Goal: Communication & Community: Answer question/provide support

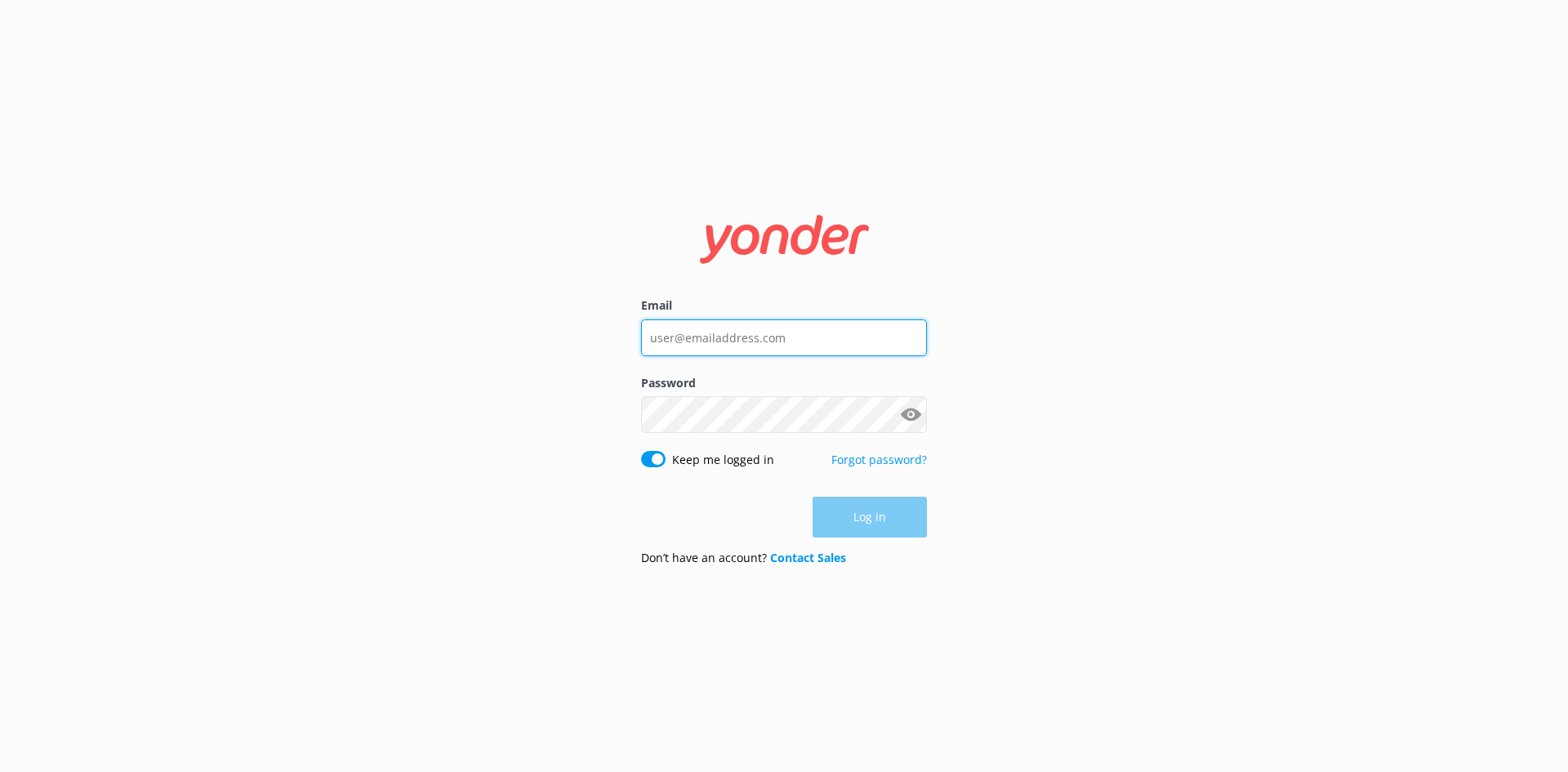
type input "[EMAIL_ADDRESS][DOMAIN_NAME]"
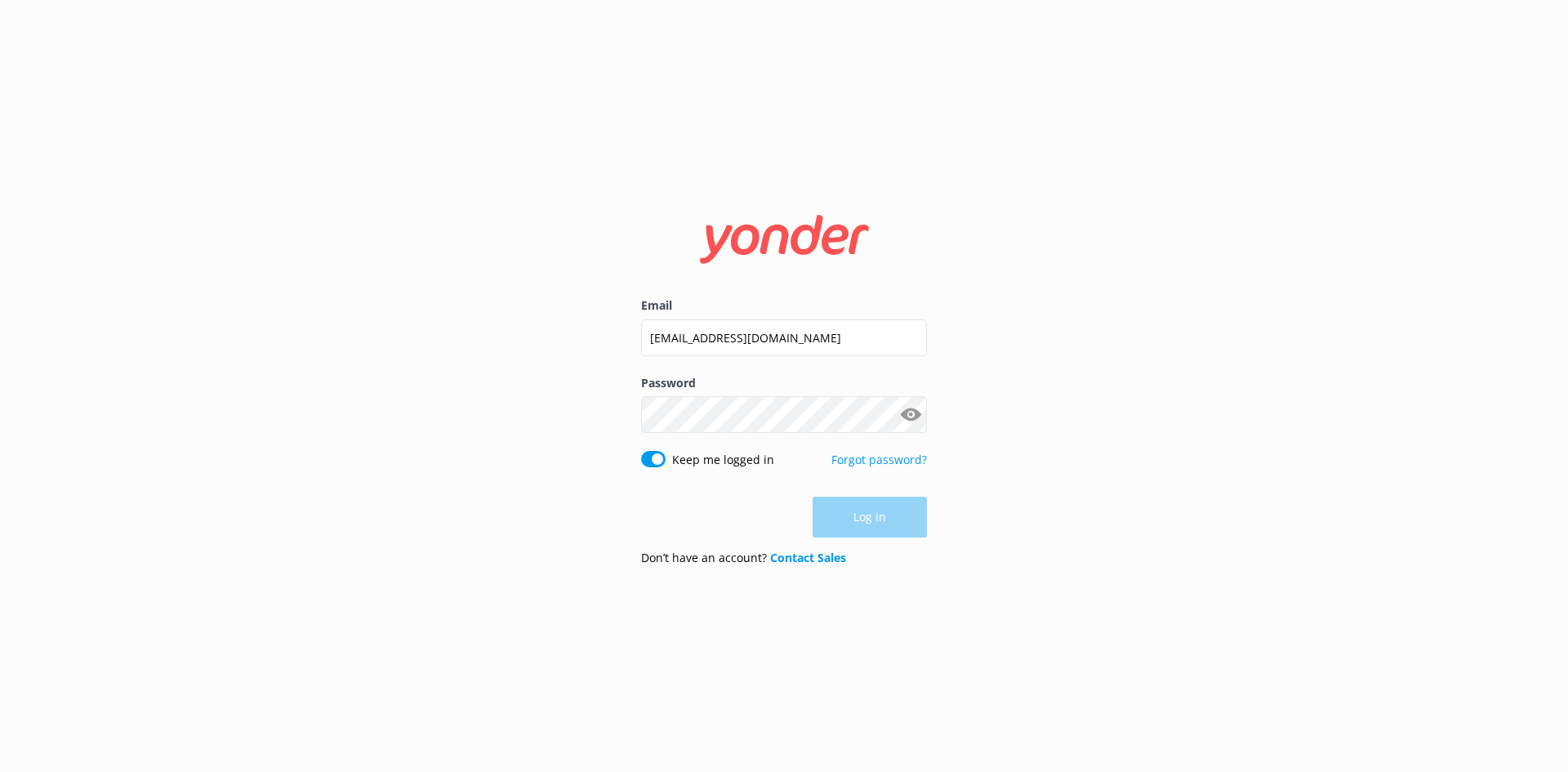
click at [850, 529] on div "Log in" at bounding box center [784, 517] width 285 height 41
click at [871, 522] on button "Log in" at bounding box center [870, 518] width 114 height 41
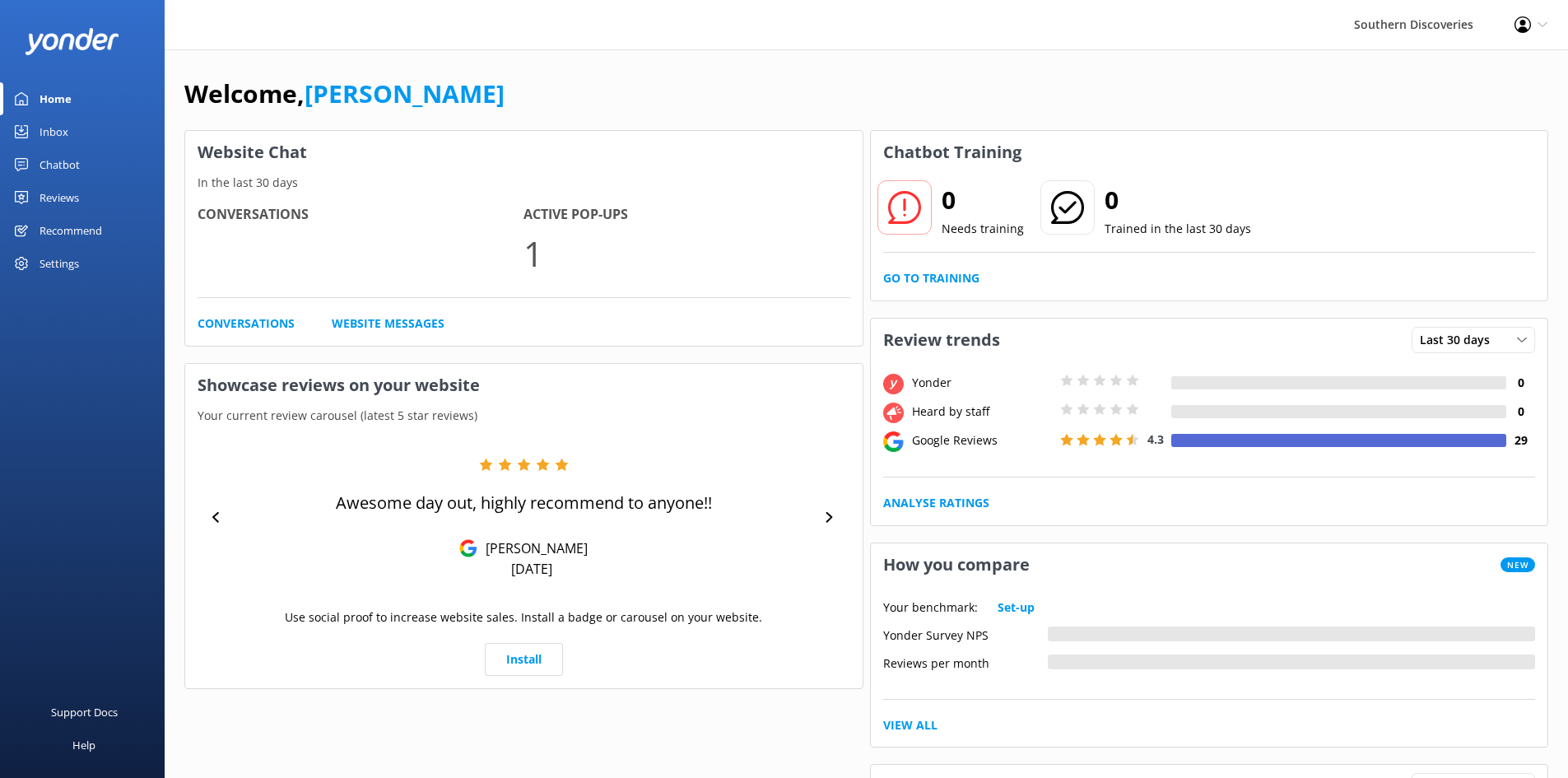
click at [47, 130] on div "Inbox" at bounding box center [54, 131] width 29 height 33
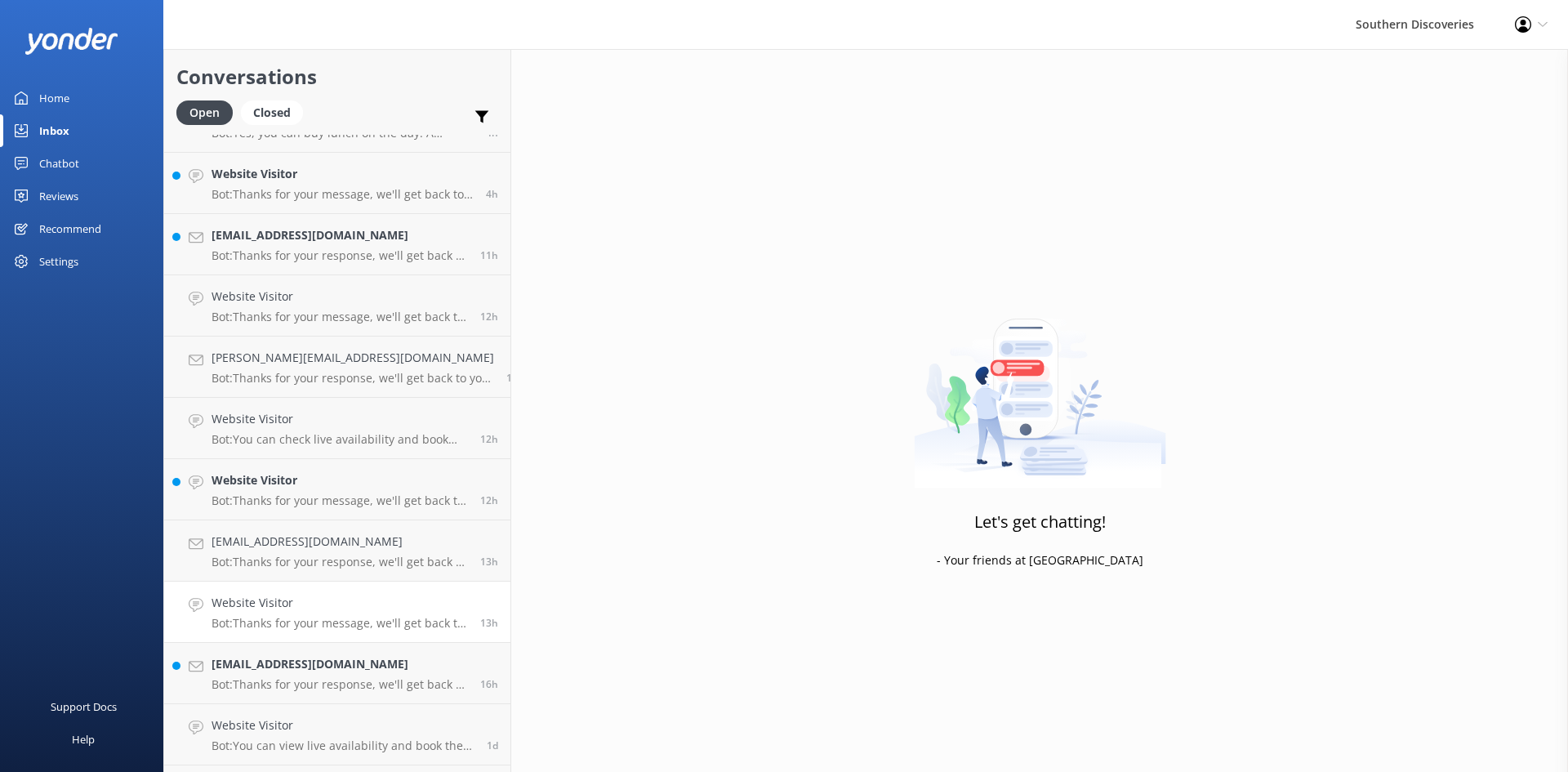
scroll to position [572, 0]
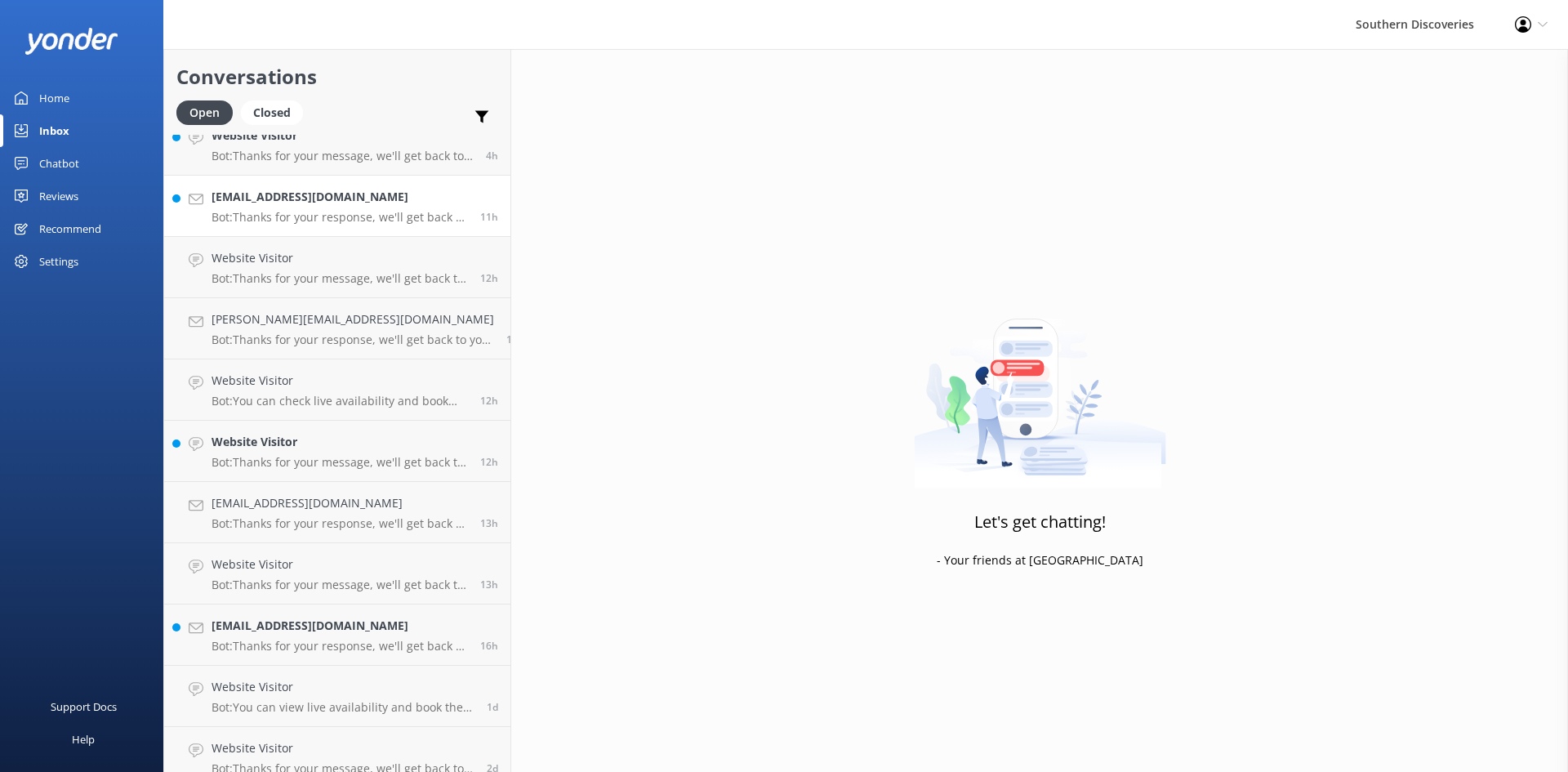
click at [313, 216] on p "Bot: Thanks for your response, we'll get back to you as soon as we can during o…" at bounding box center [339, 217] width 256 height 15
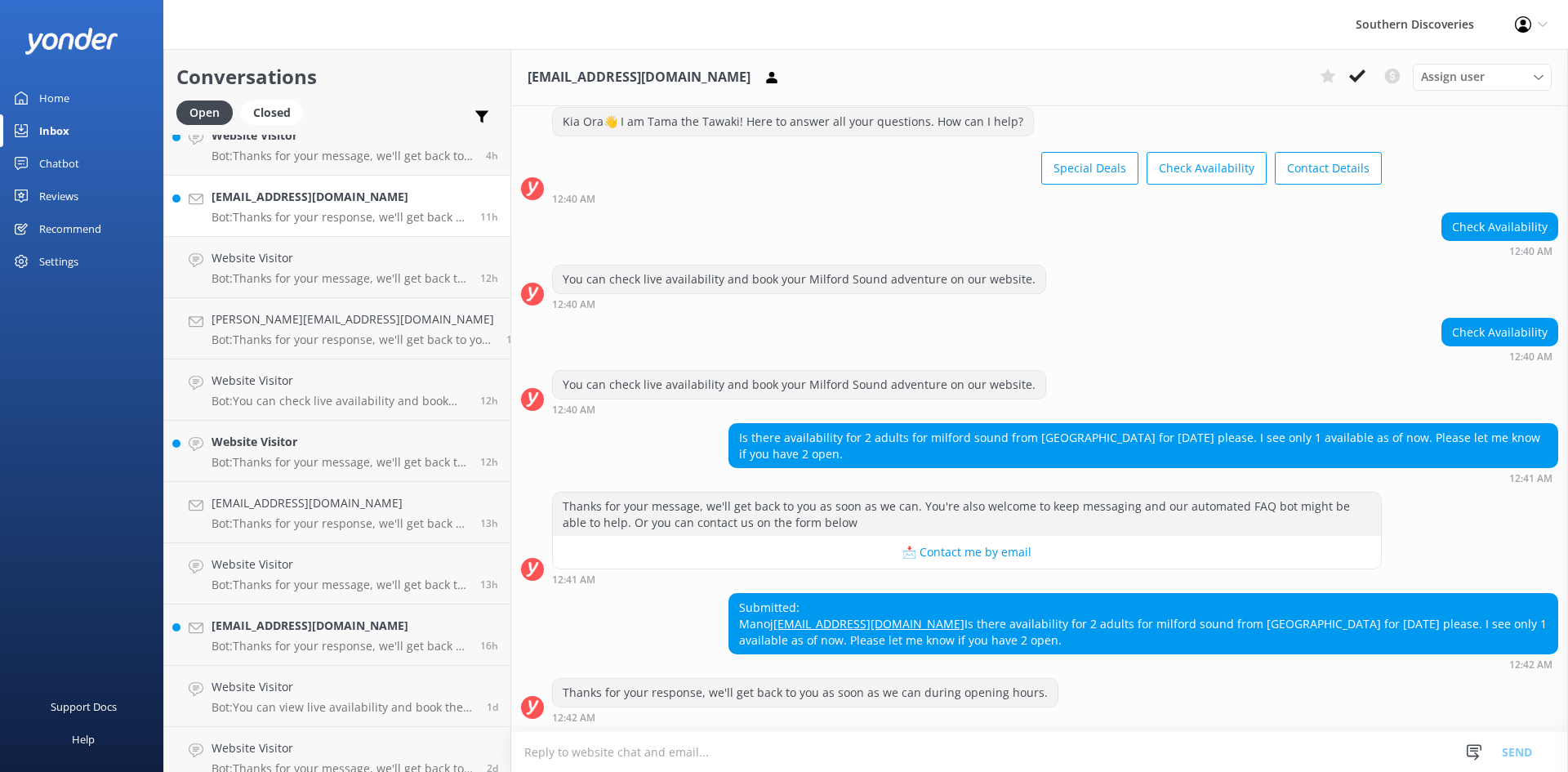
scroll to position [74, 0]
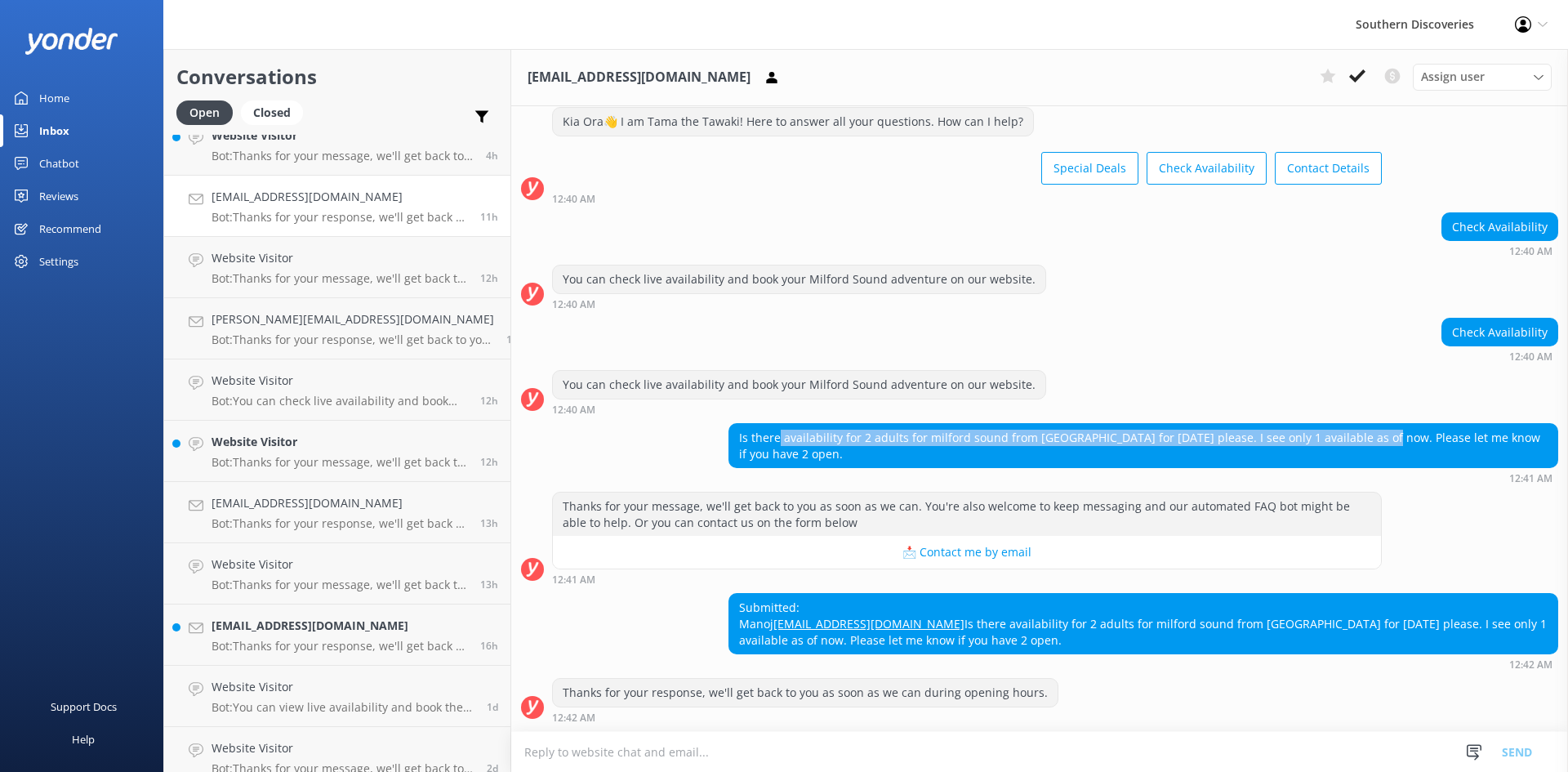
drag, startPoint x: 758, startPoint y: 403, endPoint x: 1348, endPoint y: 408, distance: 590.0
click at [1348, 424] on div "Is there availability for 2 adults for milford sound from [GEOGRAPHIC_DATA] for…" at bounding box center [1143, 445] width 828 height 43
click at [1216, 424] on div "Is there availability for 2 adults for milford sound from [GEOGRAPHIC_DATA] for…" at bounding box center [1143, 445] width 828 height 43
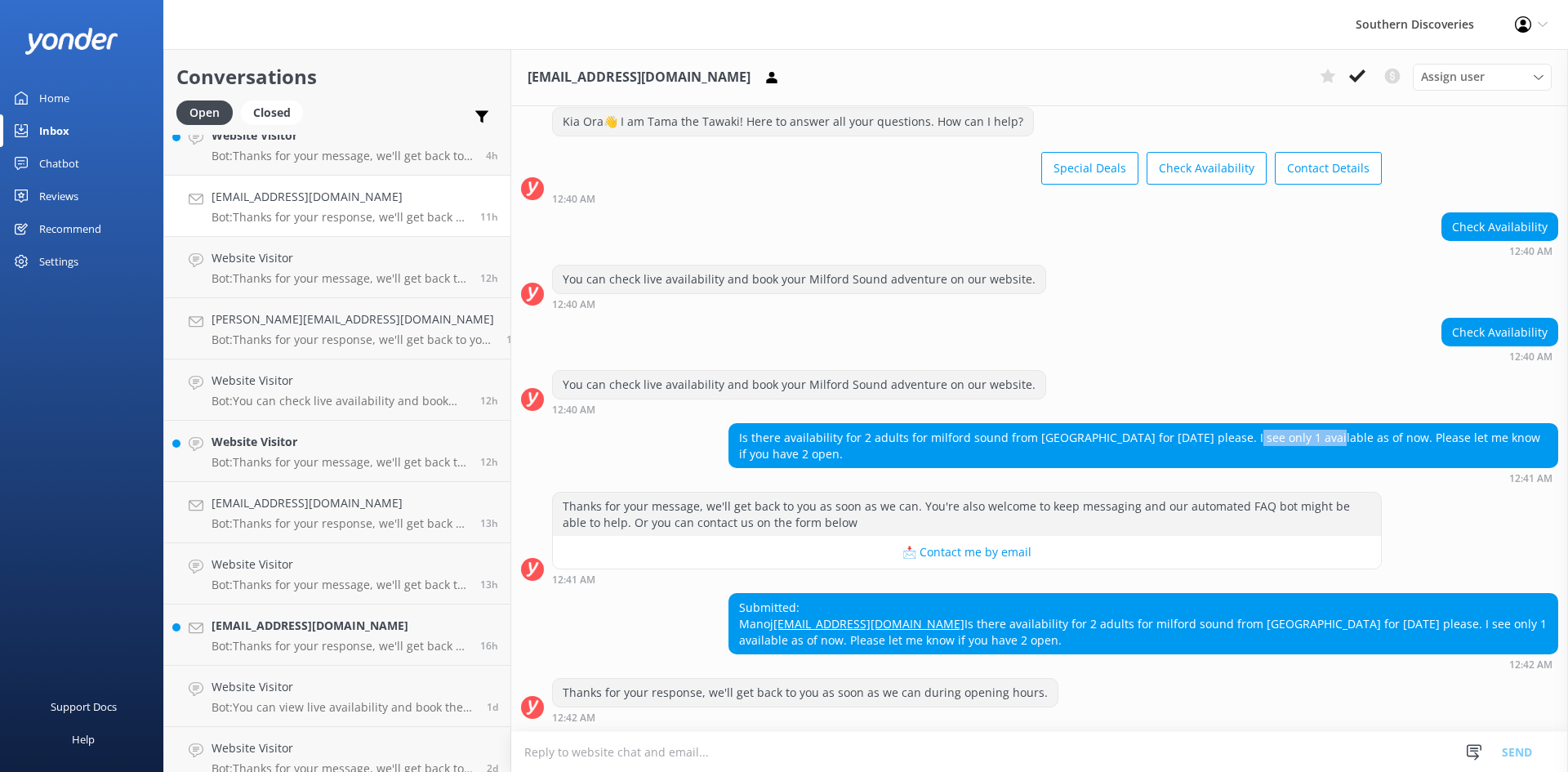
drag, startPoint x: 1216, startPoint y: 410, endPoint x: 1280, endPoint y: 408, distance: 64.0
click at [1280, 424] on div "Is there availability for 2 adults for milford sound from [GEOGRAPHIC_DATA] for…" at bounding box center [1143, 445] width 828 height 43
click at [1340, 424] on div "Is there availability for 2 adults for milford sound from [GEOGRAPHIC_DATA] for…" at bounding box center [1143, 445] width 828 height 43
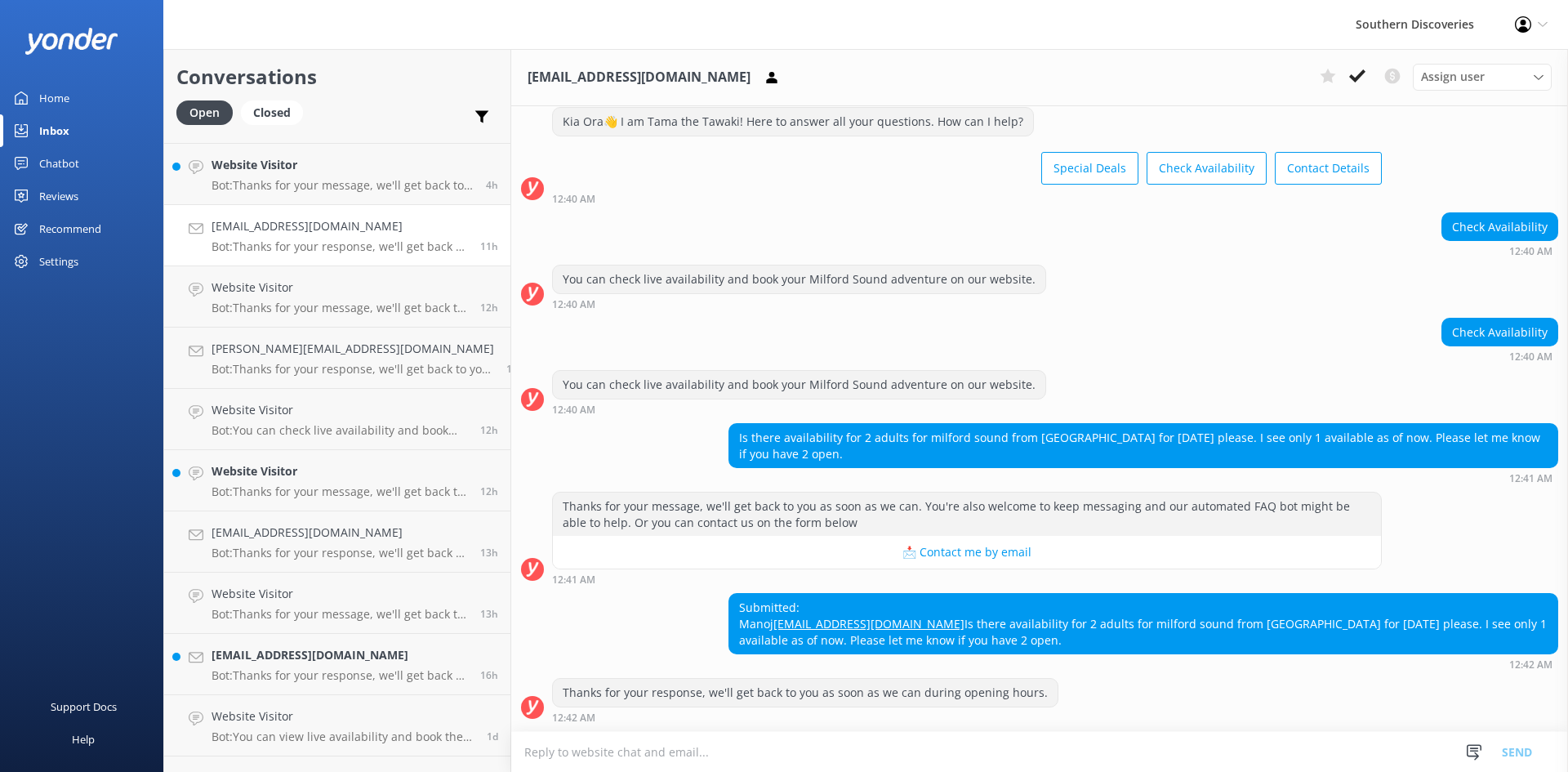
scroll to position [384, 0]
